Goal: Transaction & Acquisition: Download file/media

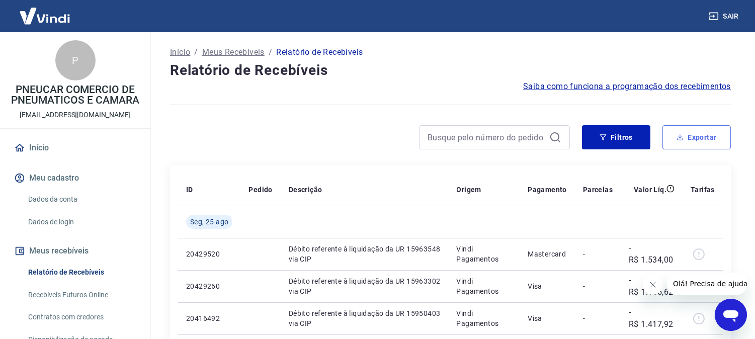
click at [683, 133] on button "Exportar" at bounding box center [696, 137] width 68 height 24
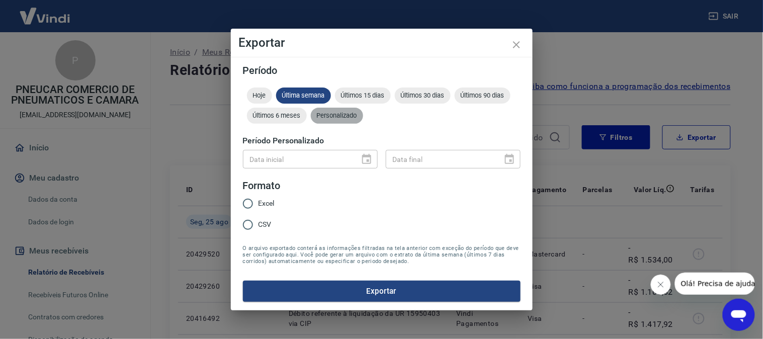
click at [355, 115] on span "Personalizado" at bounding box center [337, 116] width 52 height 8
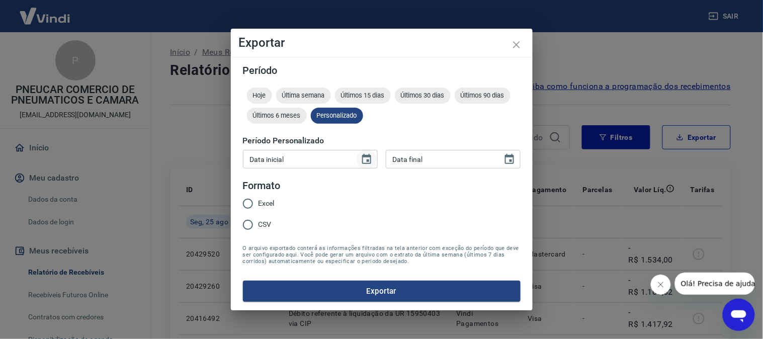
click at [368, 159] on icon "Choose date" at bounding box center [366, 159] width 9 height 10
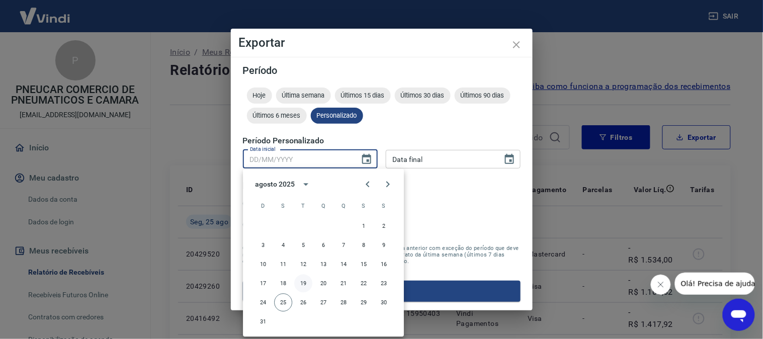
click at [308, 282] on button "19" at bounding box center [303, 284] width 18 height 18
type input "[DATE]"
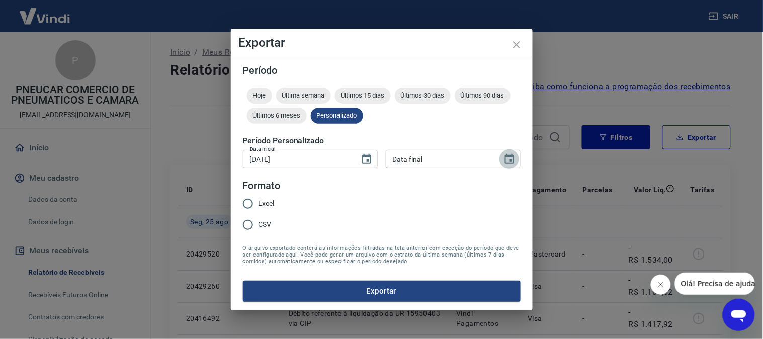
click at [508, 159] on icon "Choose date" at bounding box center [509, 159] width 12 height 12
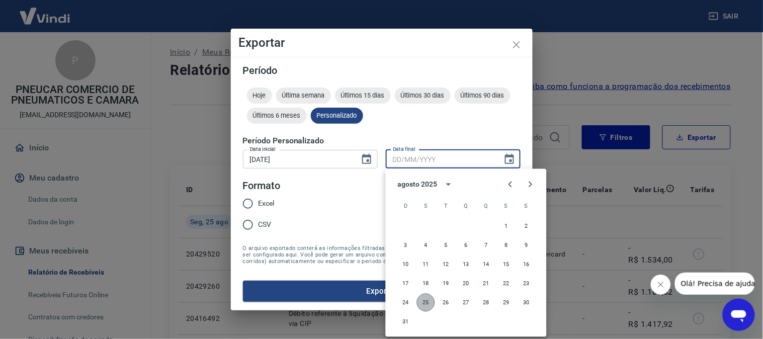
click at [423, 302] on button "25" at bounding box center [426, 303] width 18 height 18
type input "[DATE]"
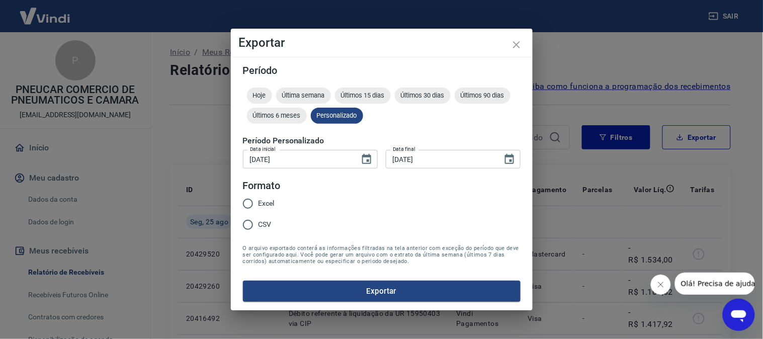
click at [260, 223] on span "CSV" at bounding box center [264, 224] width 13 height 11
click at [258, 223] on input "CSV" at bounding box center [247, 224] width 21 height 21
radio input "true"
click at [328, 291] on button "Exportar" at bounding box center [382, 291] width 278 height 21
